Goal: Transaction & Acquisition: Purchase product/service

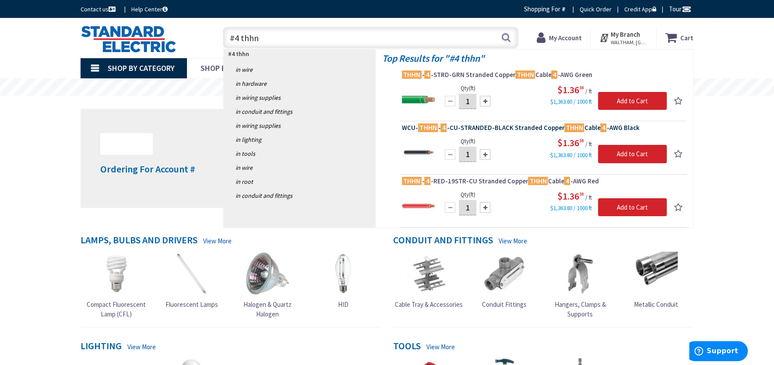
type input "#4 thhn"
click at [510, 128] on span "WCU- THHN - 4 -CU-STRANDED-BLACK Stranded Copper THHN Cable 4 -AWG Black" at bounding box center [543, 128] width 282 height 9
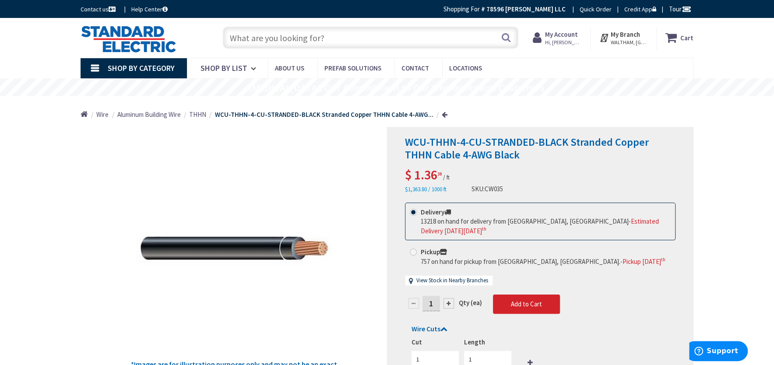
click at [448, 303] on div at bounding box center [449, 303] width 11 height 11
type input "2"
click at [448, 303] on div at bounding box center [541, 267] width 306 height 281
type input "2"
click at [448, 303] on div at bounding box center [541, 267] width 306 height 281
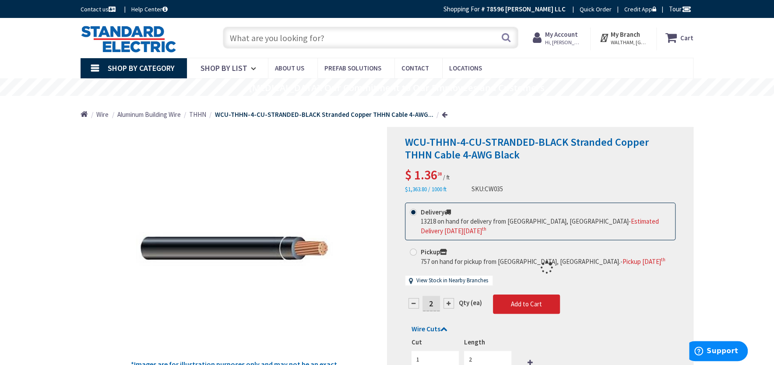
click at [448, 303] on div at bounding box center [541, 267] width 306 height 281
click at [448, 303] on form "This product is Discontinued Delivery 13218 on hand for delivery from Stoughton…" at bounding box center [540, 301] width 271 height 197
click at [448, 303] on div at bounding box center [449, 303] width 11 height 11
type input "3"
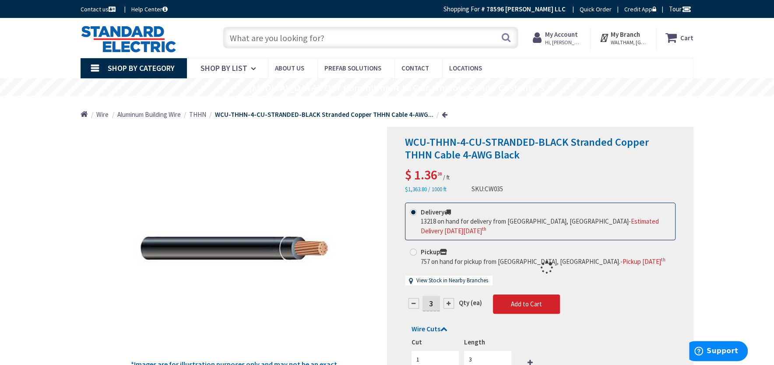
click at [448, 303] on div at bounding box center [541, 267] width 306 height 281
click at [448, 303] on div at bounding box center [449, 303] width 11 height 11
type input "4"
click at [448, 303] on div at bounding box center [541, 267] width 306 height 281
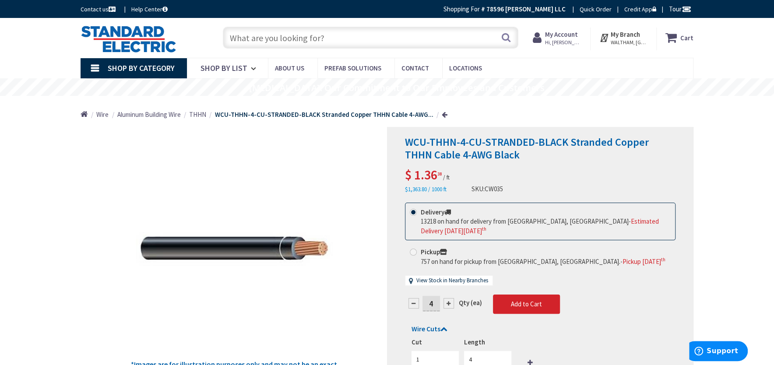
click at [355, 39] on input "text" at bounding box center [371, 38] width 296 height 22
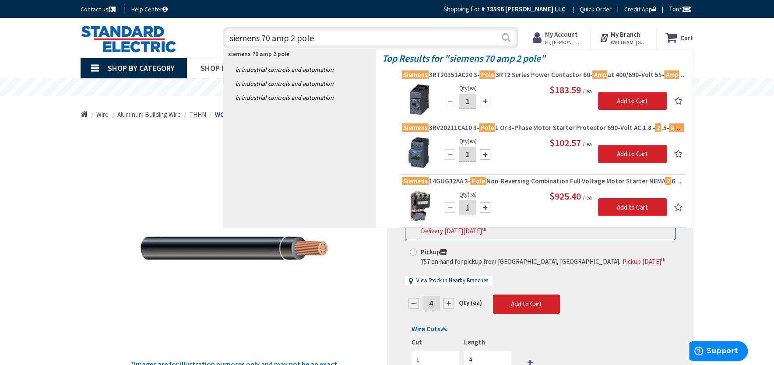
type input "siemens 70 amp 2 pole"
click at [506, 41] on button "Search" at bounding box center [506, 38] width 11 height 20
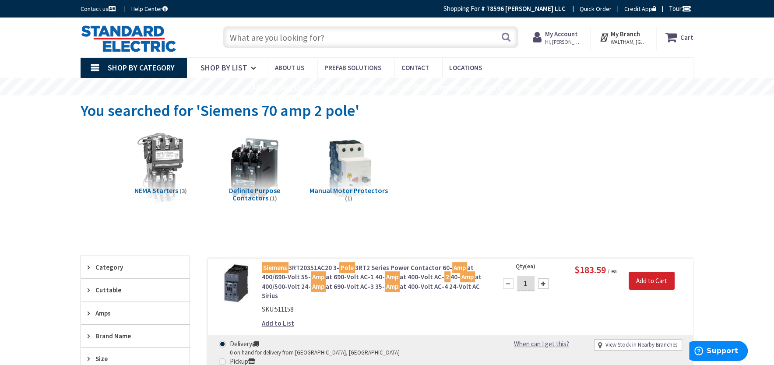
scroll to position [1, 0]
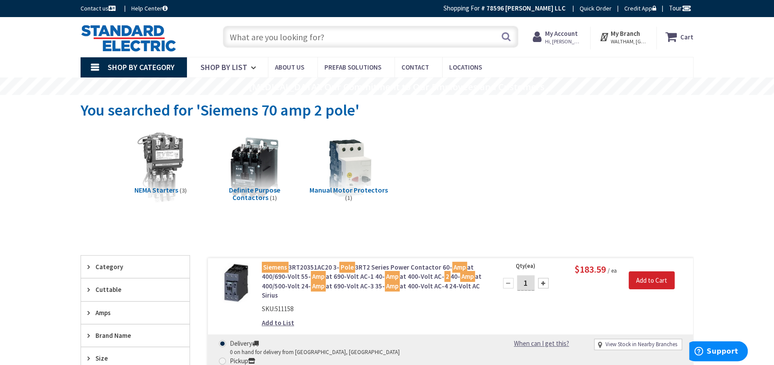
click at [346, 38] on input "text" at bounding box center [371, 37] width 296 height 22
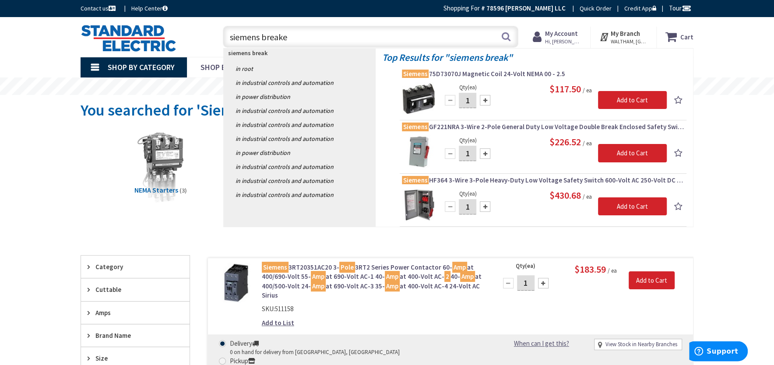
type input "siemens breaker"
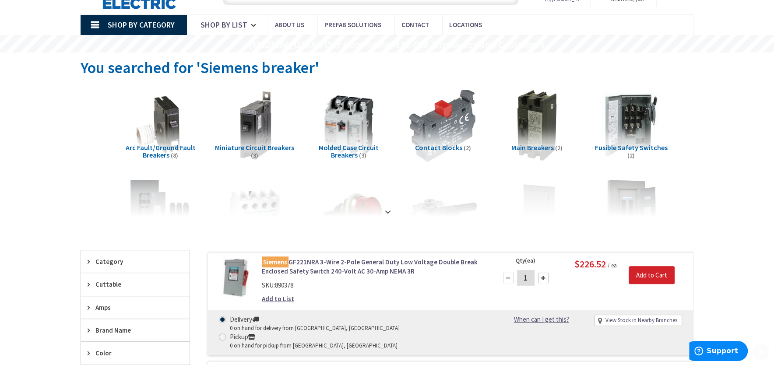
scroll to position [59, 0]
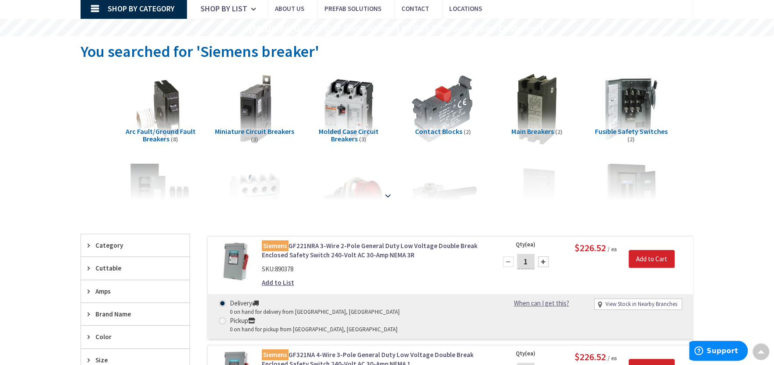
click at [387, 194] on strong at bounding box center [388, 196] width 11 height 10
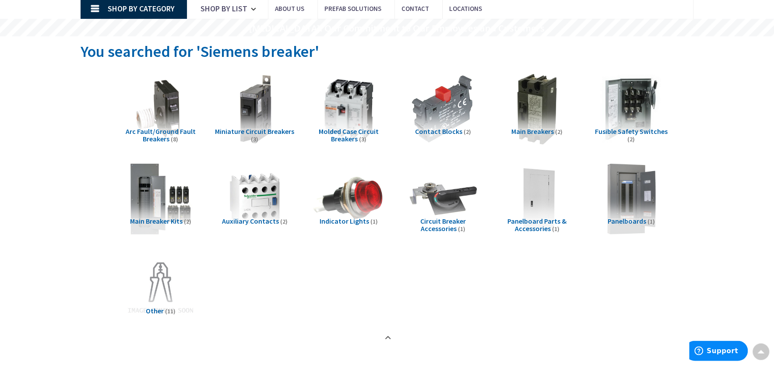
click at [565, 141] on div "Main Breakers (2)" at bounding box center [537, 143] width 80 height 31
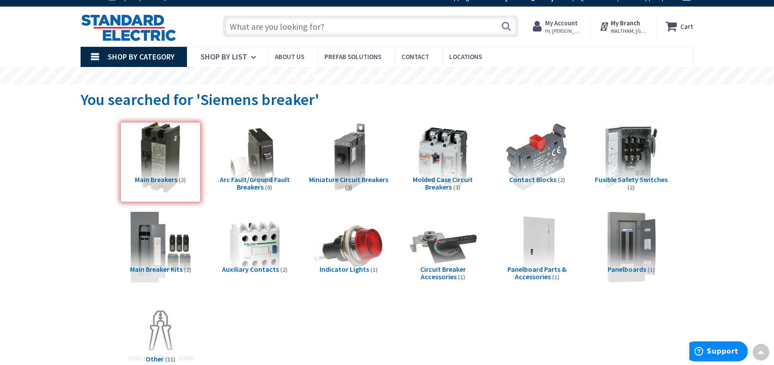
scroll to position [0, 0]
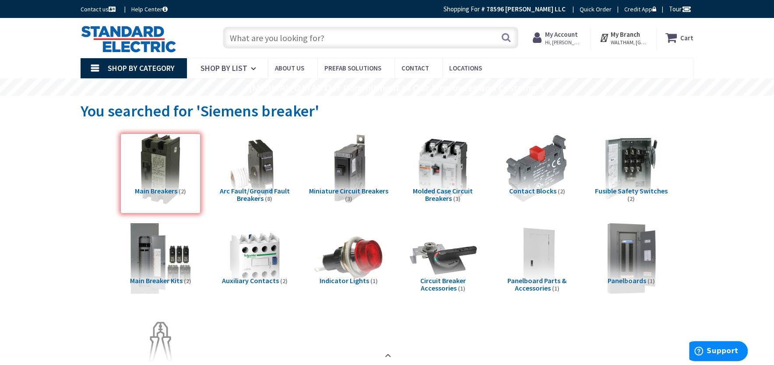
click at [169, 188] on div "Main Breakers (2)" at bounding box center [160, 174] width 80 height 80
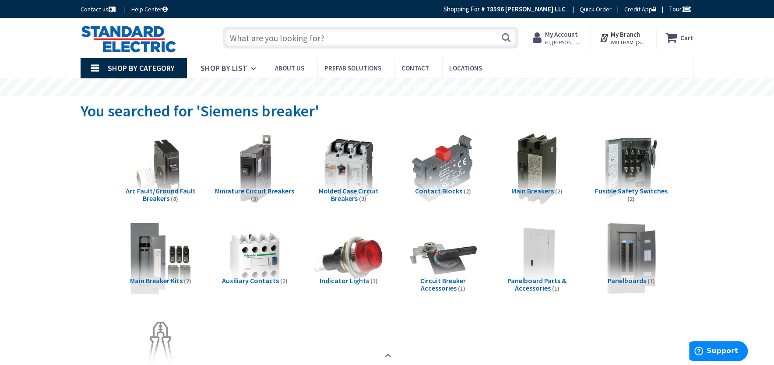
click at [179, 194] on span "Arc Fault/Ground Fault Breakers" at bounding box center [161, 195] width 70 height 17
